Goal: Task Accomplishment & Management: Manage account settings

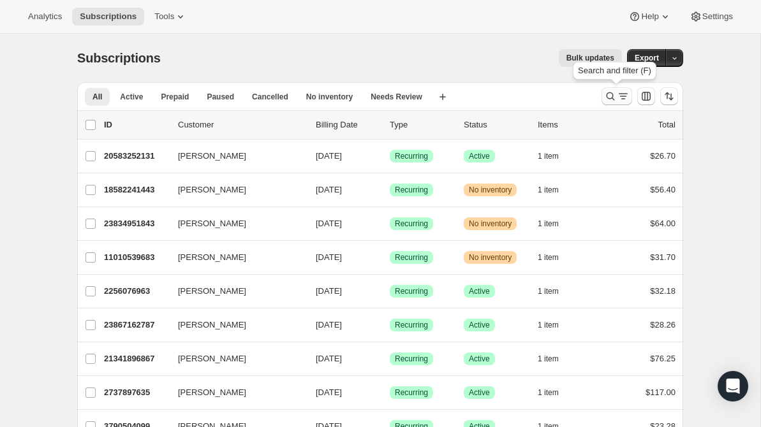
click at [617, 100] on icon "Search and filter results" at bounding box center [623, 96] width 13 height 13
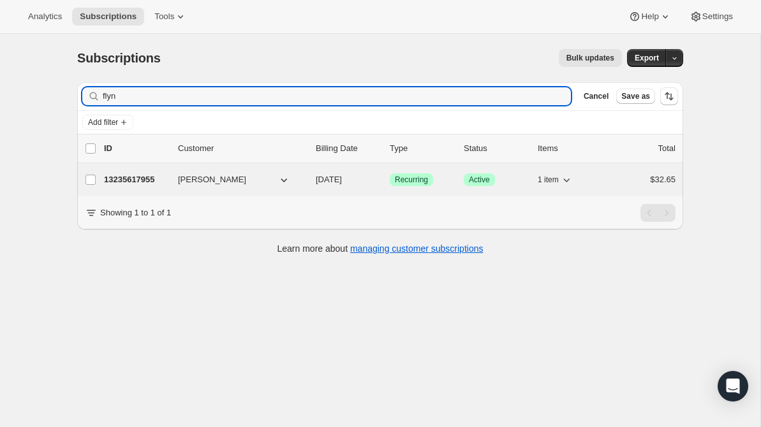
type input "flyn"
click at [146, 181] on p "13235617955" at bounding box center [136, 179] width 64 height 13
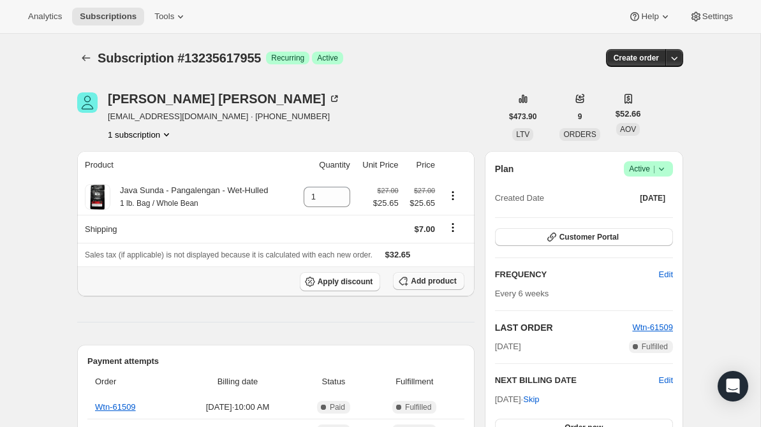
click at [417, 284] on span "Add product" at bounding box center [433, 281] width 45 height 10
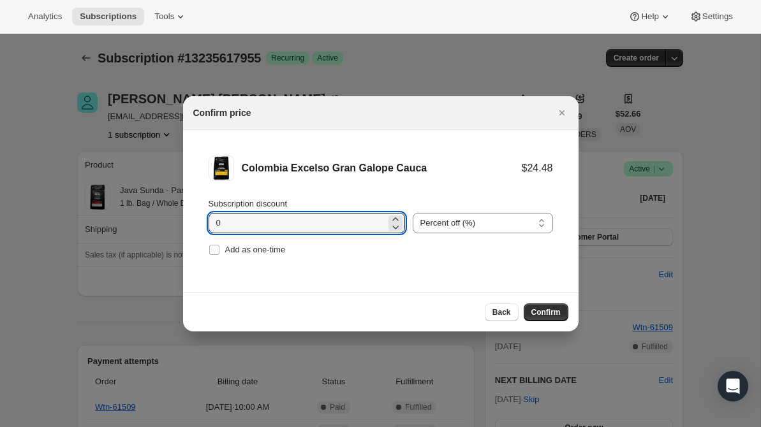
drag, startPoint x: 226, startPoint y: 225, endPoint x: 205, endPoint y: 225, distance: 21.7
click at [205, 225] on li "Colombia Excelso Gran Galope Cauca $24.48 Subscription discount 0 Percent off (…" at bounding box center [380, 207] width 395 height 154
type input "5"
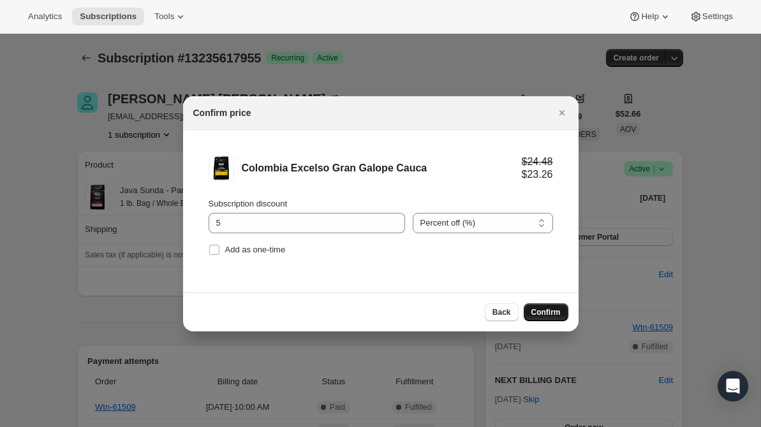
click at [550, 316] on span "Confirm" at bounding box center [545, 312] width 29 height 10
